Goal: Check status: Check status

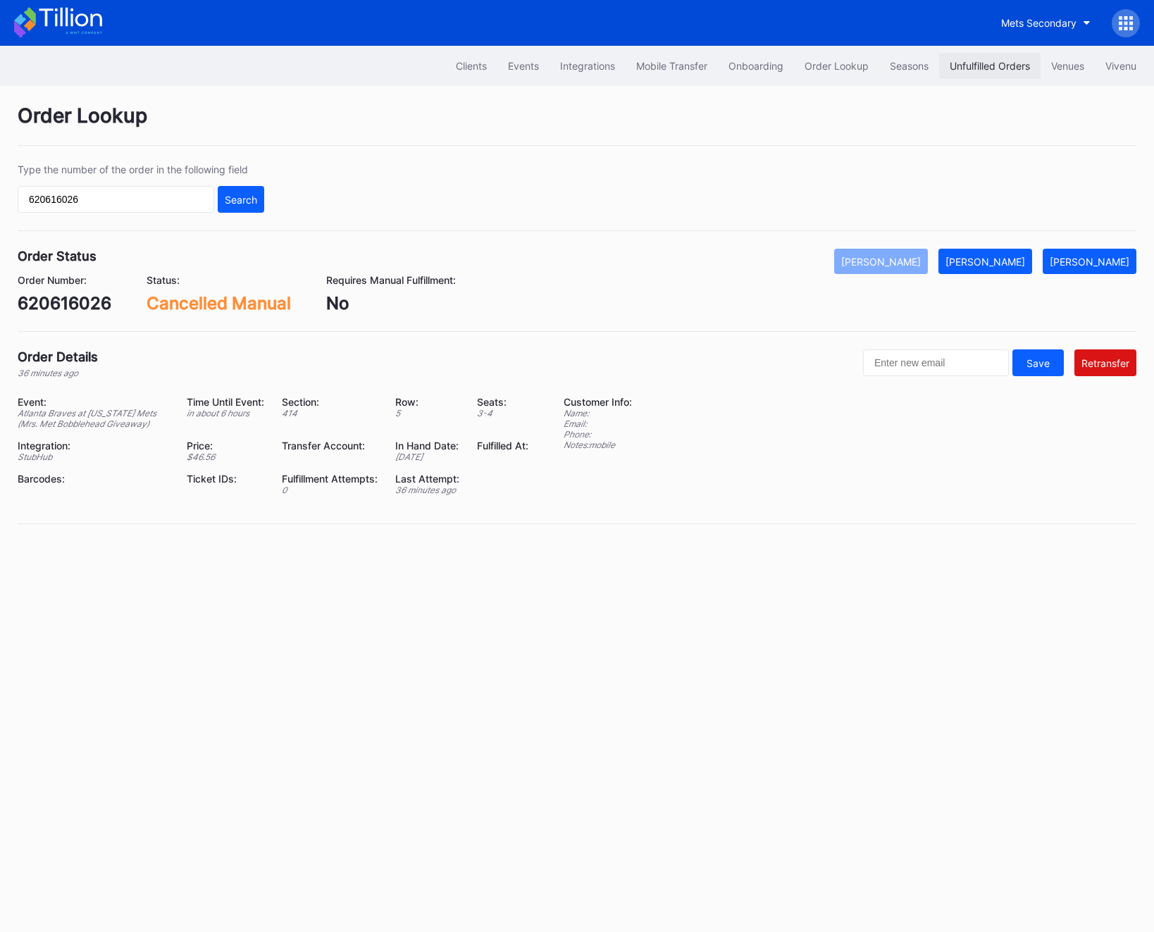
click at [999, 74] on button "Unfulfilled Orders" at bounding box center [989, 66] width 101 height 26
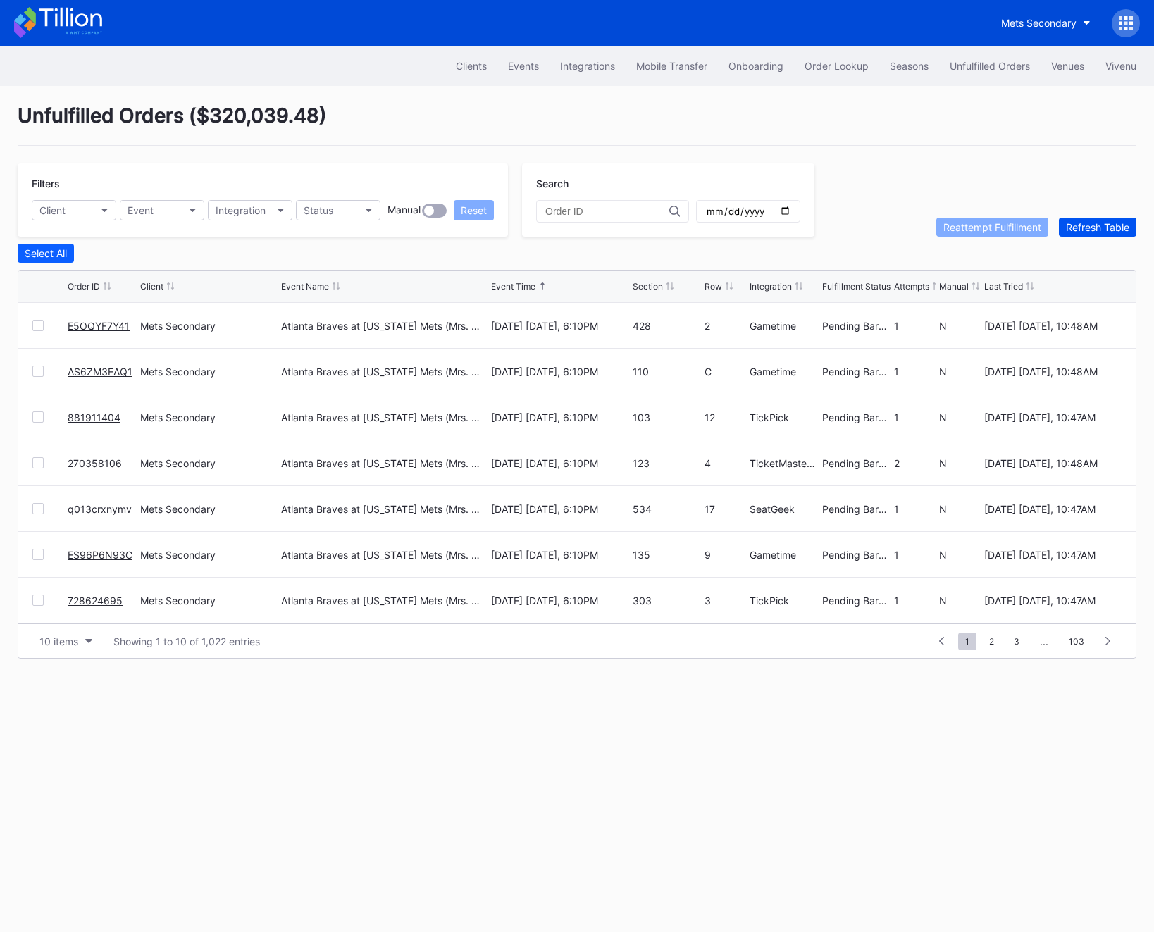
click at [1108, 227] on div "Refresh Table" at bounding box center [1097, 227] width 63 height 12
click at [761, 65] on div "Onboarding" at bounding box center [755, 66] width 55 height 12
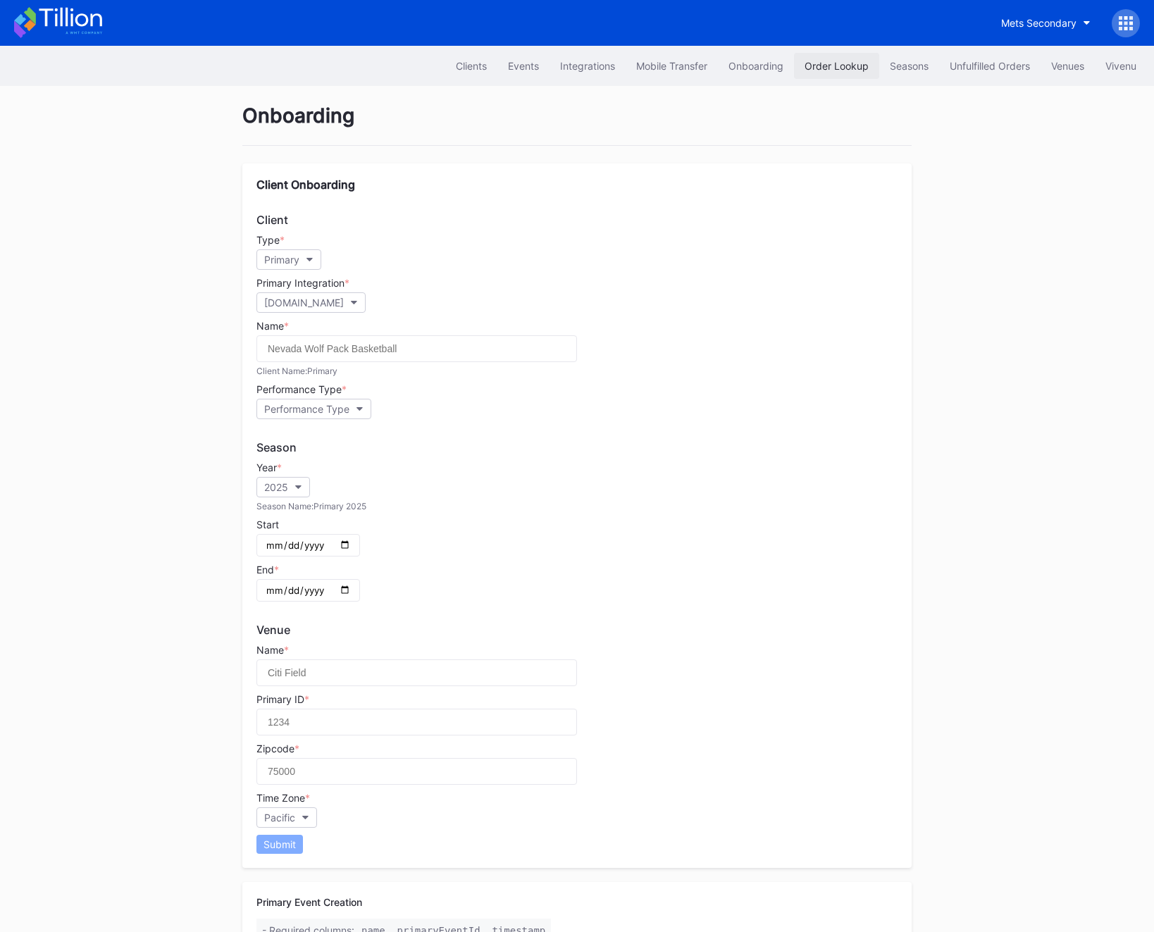
click at [814, 66] on div "Order Lookup" at bounding box center [836, 66] width 64 height 12
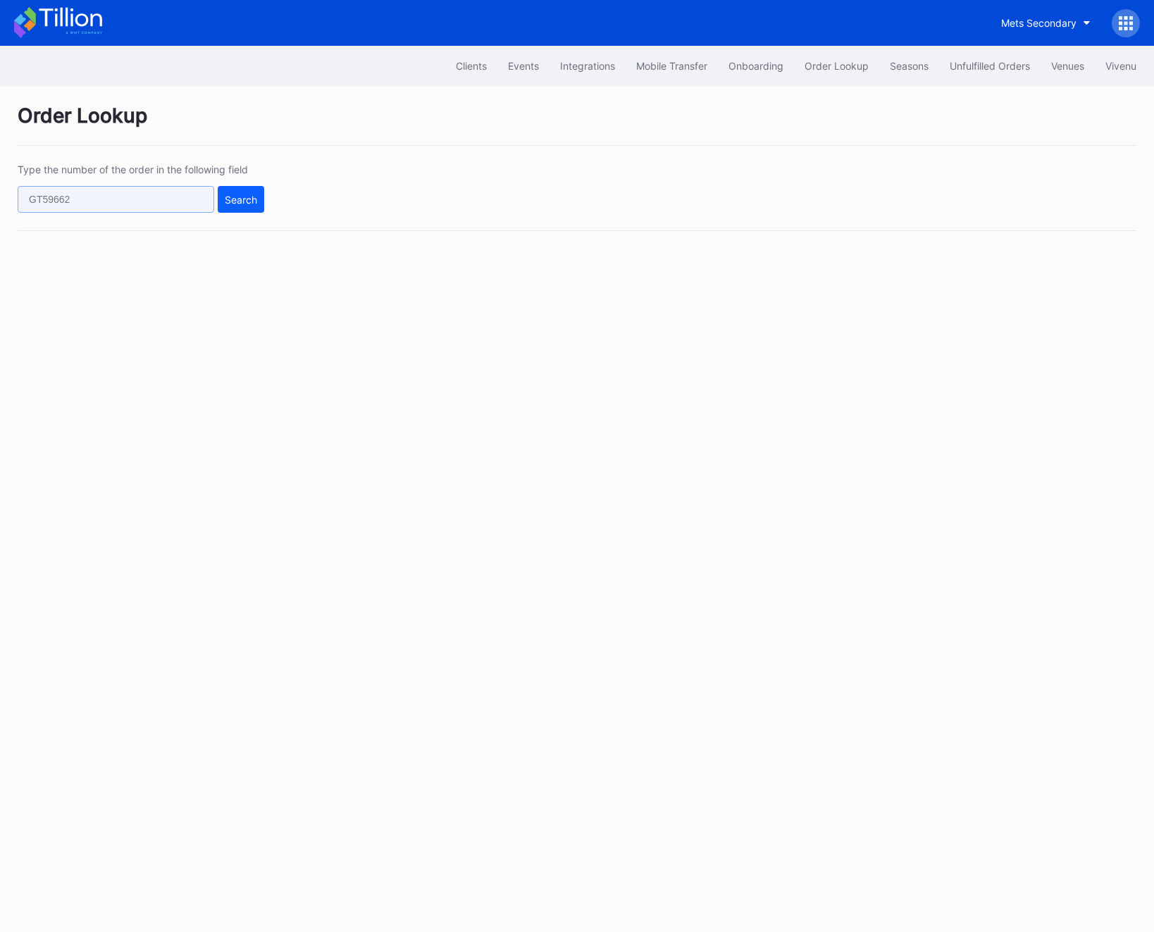
click at [189, 200] on input "text" at bounding box center [116, 199] width 197 height 27
paste input "8e7lsn8mw5k"
type input "8e7lsn8mw5k"
click at [238, 200] on div "Search" at bounding box center [241, 200] width 32 height 12
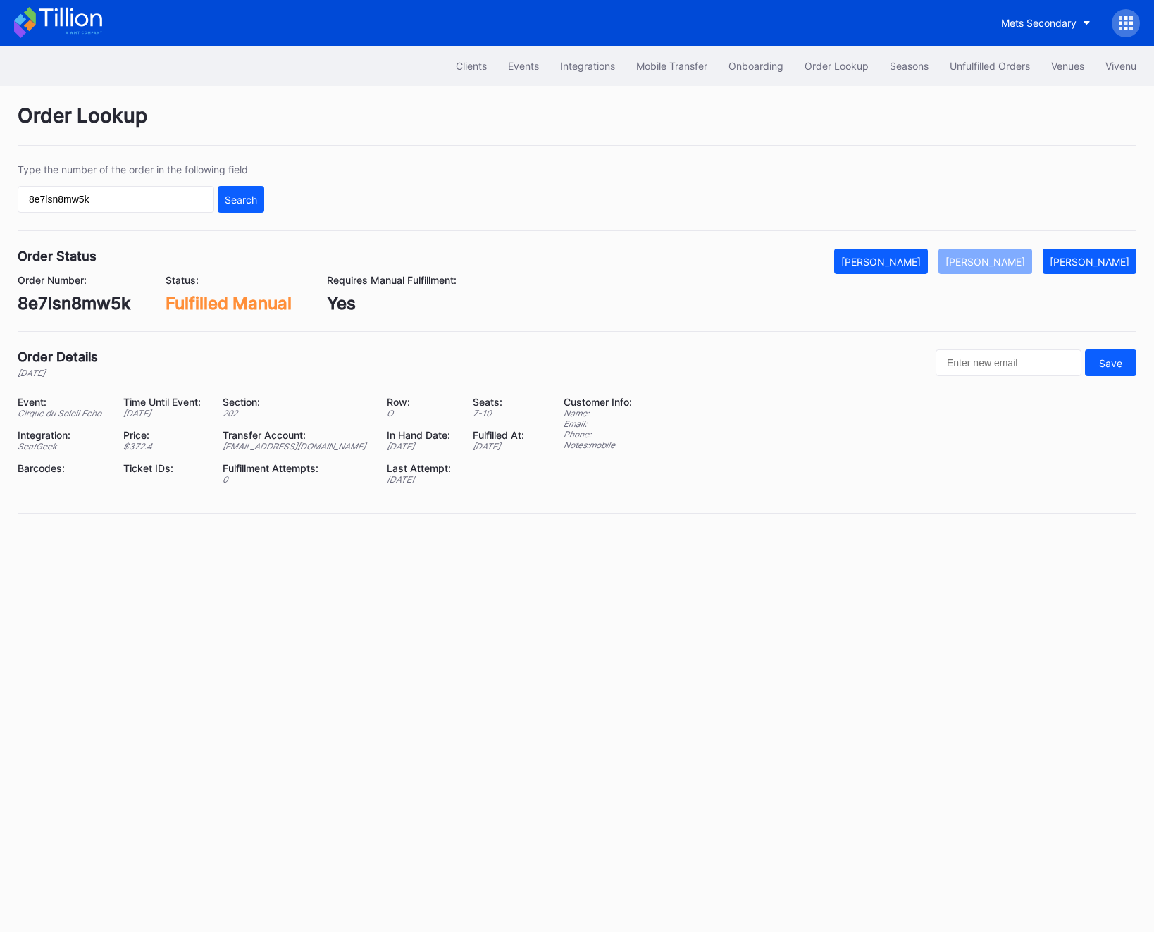
click at [313, 448] on div "[EMAIL_ADDRESS][DOMAIN_NAME]" at bounding box center [296, 446] width 147 height 11
copy div "[EMAIL_ADDRESS][DOMAIN_NAME]"
click at [58, 289] on div "Order Number: 8e7lsn8mw5k" at bounding box center [74, 293] width 113 height 39
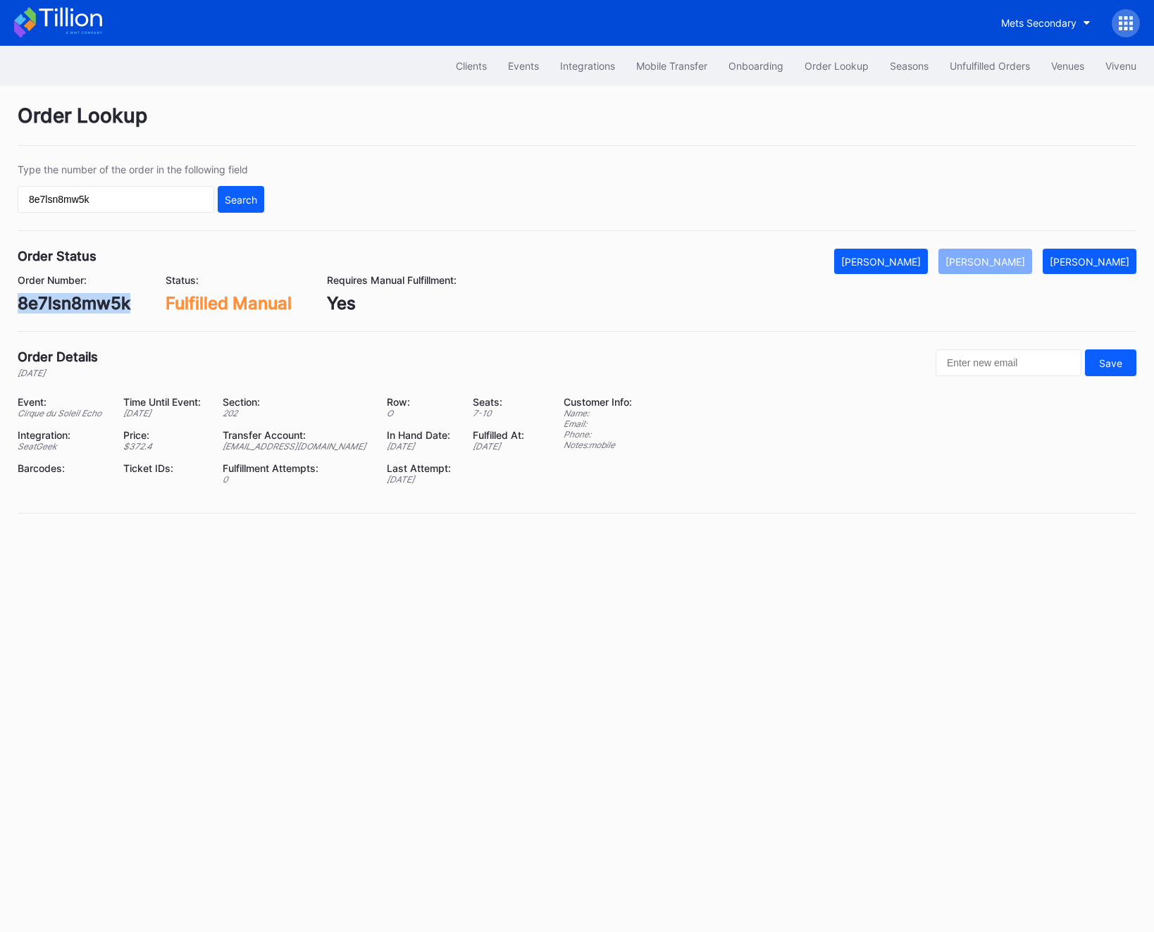
click at [58, 289] on div "Order Number: 8e7lsn8mw5k" at bounding box center [74, 293] width 113 height 39
copy div "8e7lsn8mw5k"
